Goal: Feedback & Contribution: Contribute content

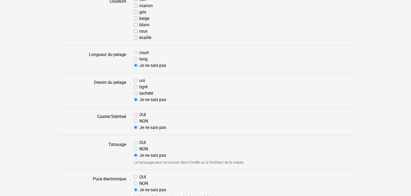
scroll to position [135, 0]
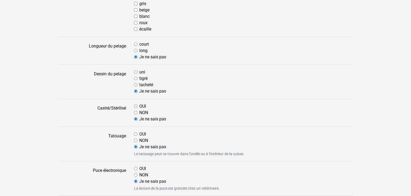
click at [135, 106] on input "OUI" at bounding box center [135, 106] width 3 height 3
radio input "true"
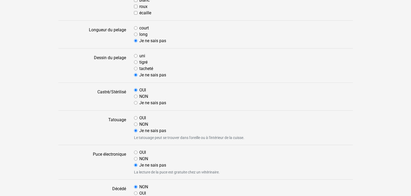
scroll to position [162, 0]
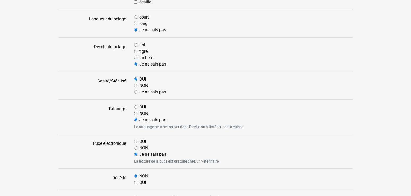
click at [136, 114] on input "NON" at bounding box center [135, 113] width 3 height 3
radio input "true"
click at [135, 141] on input "OUI" at bounding box center [135, 141] width 3 height 3
radio input "true"
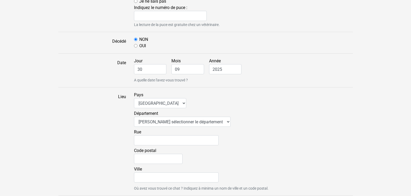
scroll to position [325, 0]
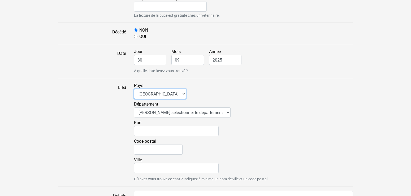
click at [134, 89] on select "Afrique du Sud Algérie Allemagne Andorre Argentine Australie Belgique Bolivie B…" at bounding box center [160, 94] width 52 height 10
click at [171, 94] on select "Afrique du Sud Algérie Allemagne Andorre Argentine Australie Belgique Bolivie B…" at bounding box center [160, 94] width 52 height 10
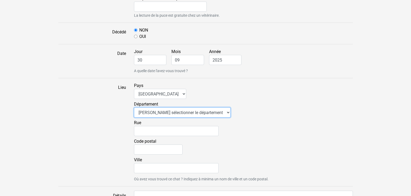
click at [134, 107] on select "Veuillez sélectionner le département 01 - Ain 02 - Aisne 03 - Allier 04 - Alpes…" at bounding box center [182, 112] width 97 height 10
select select "40"
click option "40 - Landes" at bounding box center [0, 0] width 0 height 0
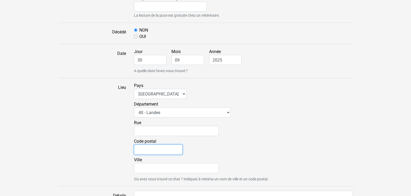
click at [162, 150] on input "Code postal" at bounding box center [158, 150] width 49 height 10
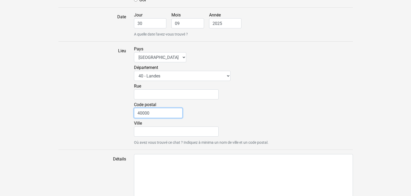
scroll to position [379, 0]
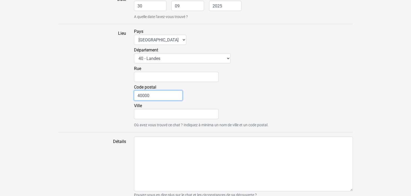
type input "40000"
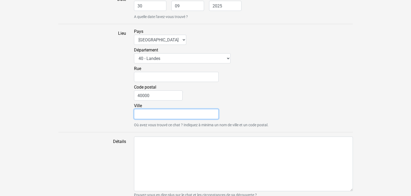
click at [169, 115] on input "Ville" at bounding box center [176, 114] width 85 height 10
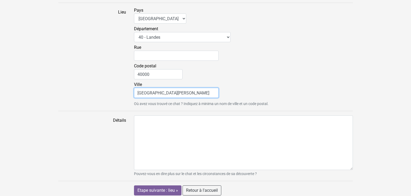
scroll to position [404, 0]
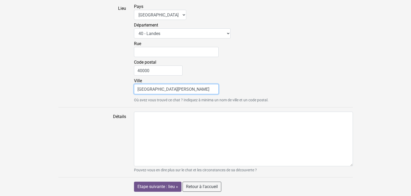
type input "Mont de marsan"
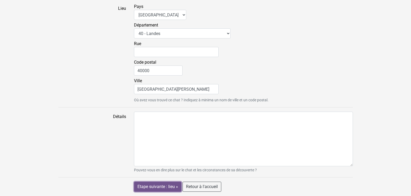
click at [167, 186] on input "Etape suivante : lieu »" at bounding box center [158, 187] width 48 height 10
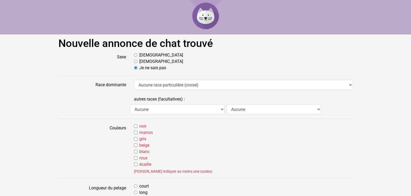
scroll to position [111, 0]
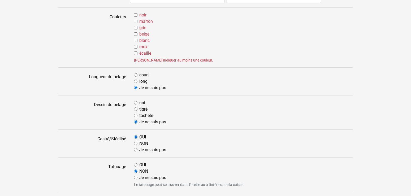
click at [136, 16] on input "noir" at bounding box center [135, 14] width 3 height 3
checkbox input "true"
click at [136, 21] on input "marron" at bounding box center [135, 21] width 3 height 3
checkbox input "true"
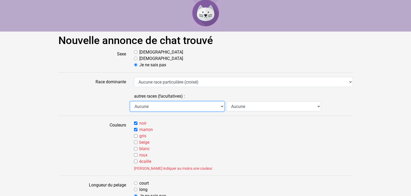
click at [130, 101] on select "Aucune Abyssin Américain à poil dur American Bobtail American Shorthair Angora …" at bounding box center [177, 106] width 94 height 10
select select "7"
click option "Bengal" at bounding box center [0, 0] width 0 height 0
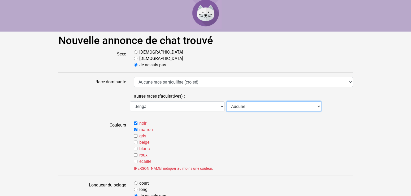
click at [227, 101] on select "Aucune Abyssin Américain à poil dur American Bobtail American Shorthair Angora …" at bounding box center [274, 106] width 94 height 10
select select "7"
click option "Bengal" at bounding box center [0, 0] width 0 height 0
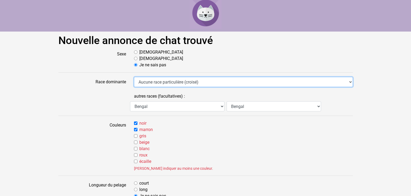
click at [134, 77] on select "Aucune race particulière (croisé) Abyssin Américain à poil dur American Bobtail…" at bounding box center [243, 82] width 219 height 10
select select "7"
click option "Bengal" at bounding box center [0, 0] width 0 height 0
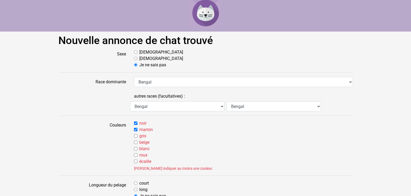
click at [136, 50] on div "Mâle" at bounding box center [243, 52] width 219 height 6
click at [135, 52] on input "Mâle" at bounding box center [135, 51] width 3 height 3
radio input "true"
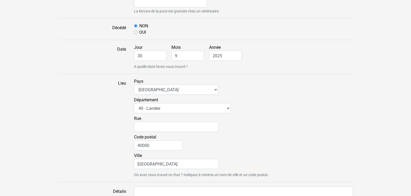
scroll to position [411, 0]
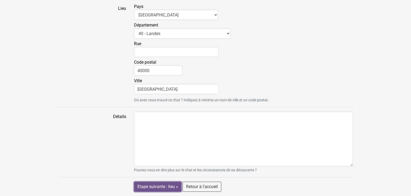
click at [174, 187] on input "Etape suivante : lieu »" at bounding box center [158, 187] width 48 height 10
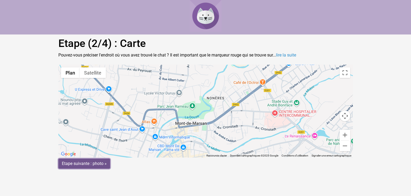
click at [102, 167] on input "Etape suivante : photo »" at bounding box center [84, 164] width 52 height 10
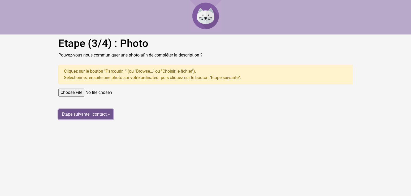
click at [107, 114] on input "Etape suivante : contact »" at bounding box center [85, 114] width 55 height 10
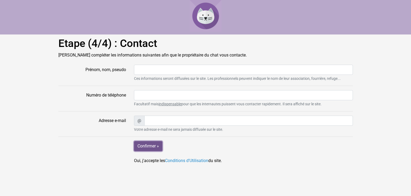
click at [158, 145] on input "Confirmer »" at bounding box center [148, 146] width 28 height 10
